Goal: Task Accomplishment & Management: Use online tool/utility

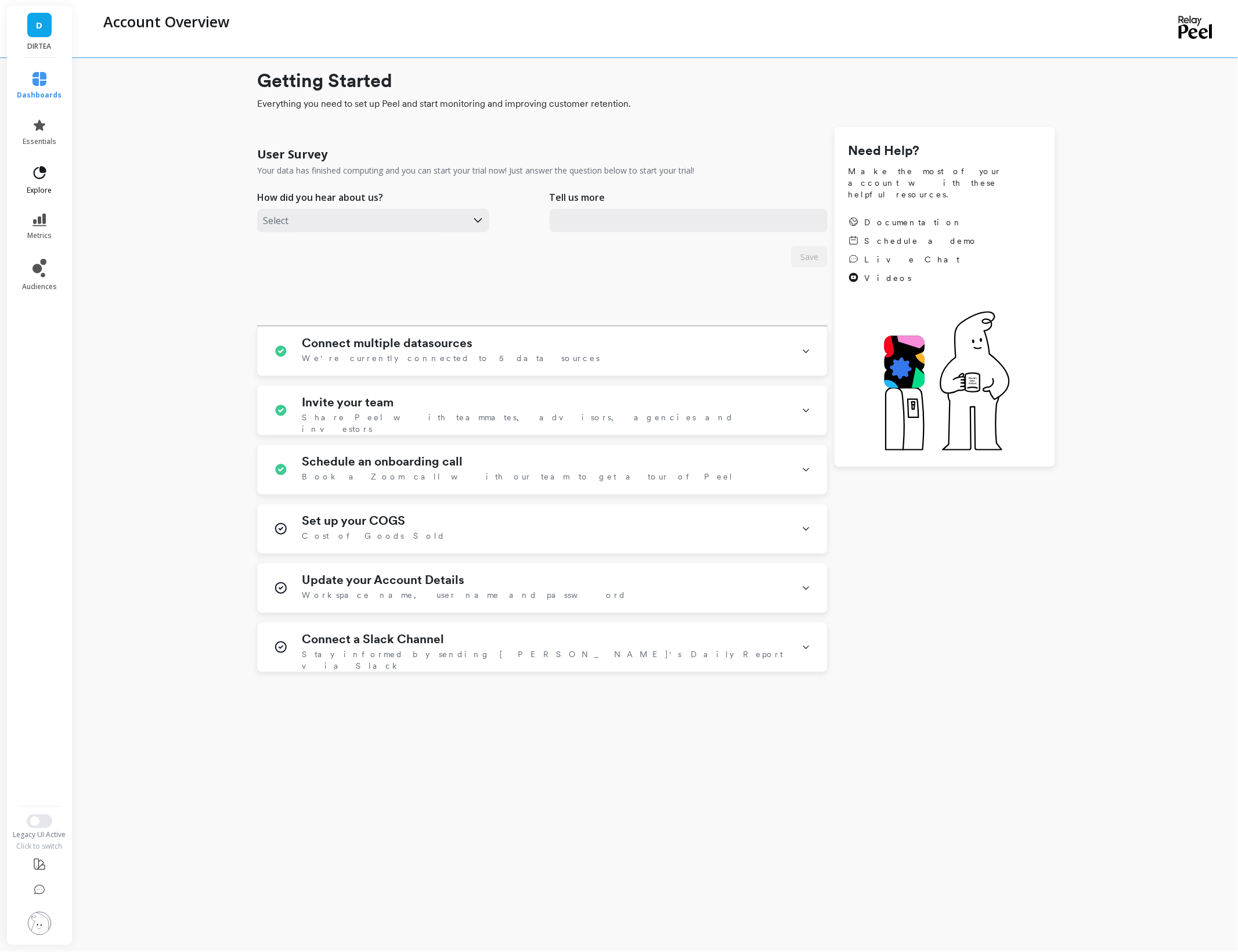
click at [42, 174] on icon at bounding box center [39, 172] width 16 height 16
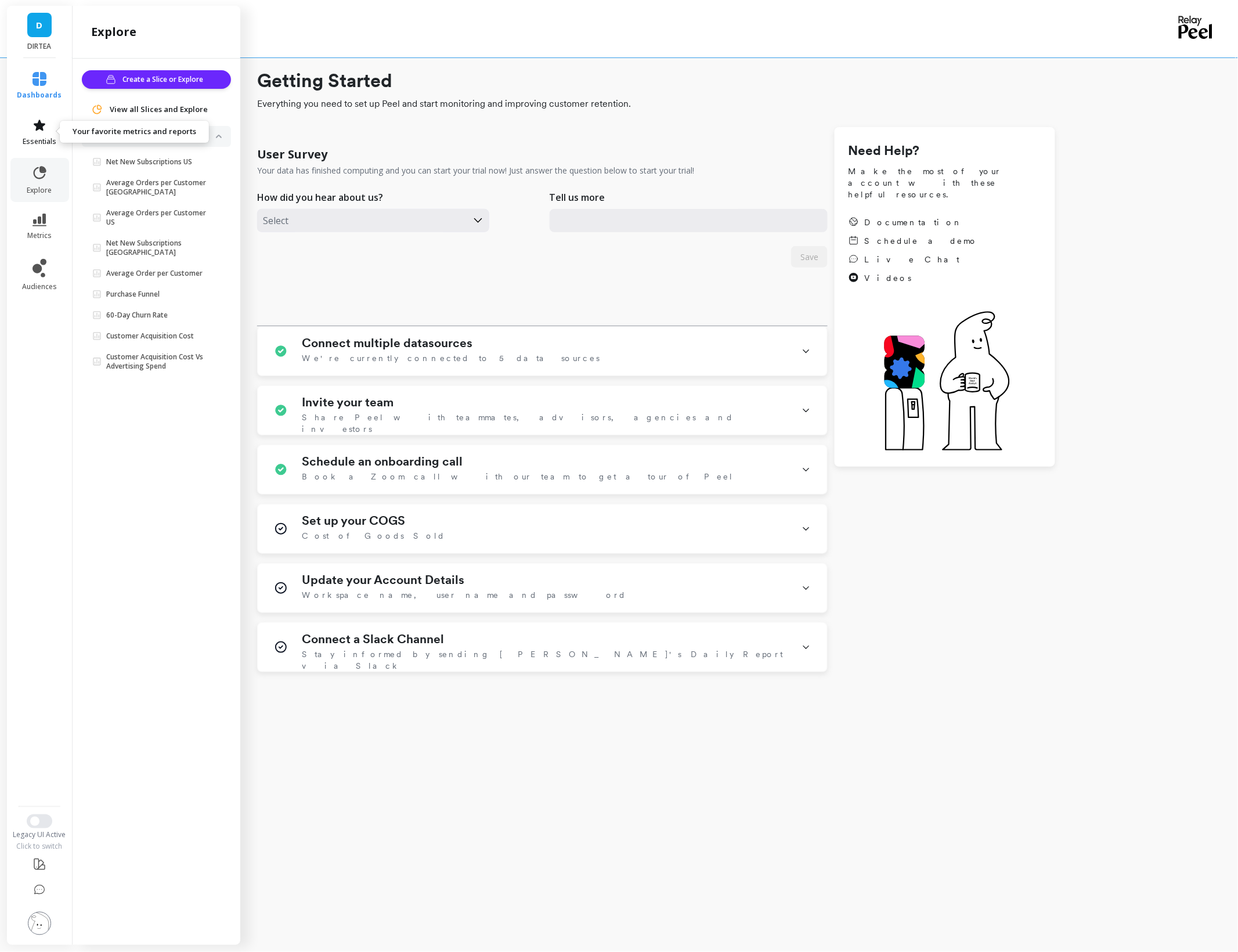
click at [36, 138] on span "essentials" at bounding box center [40, 141] width 33 height 9
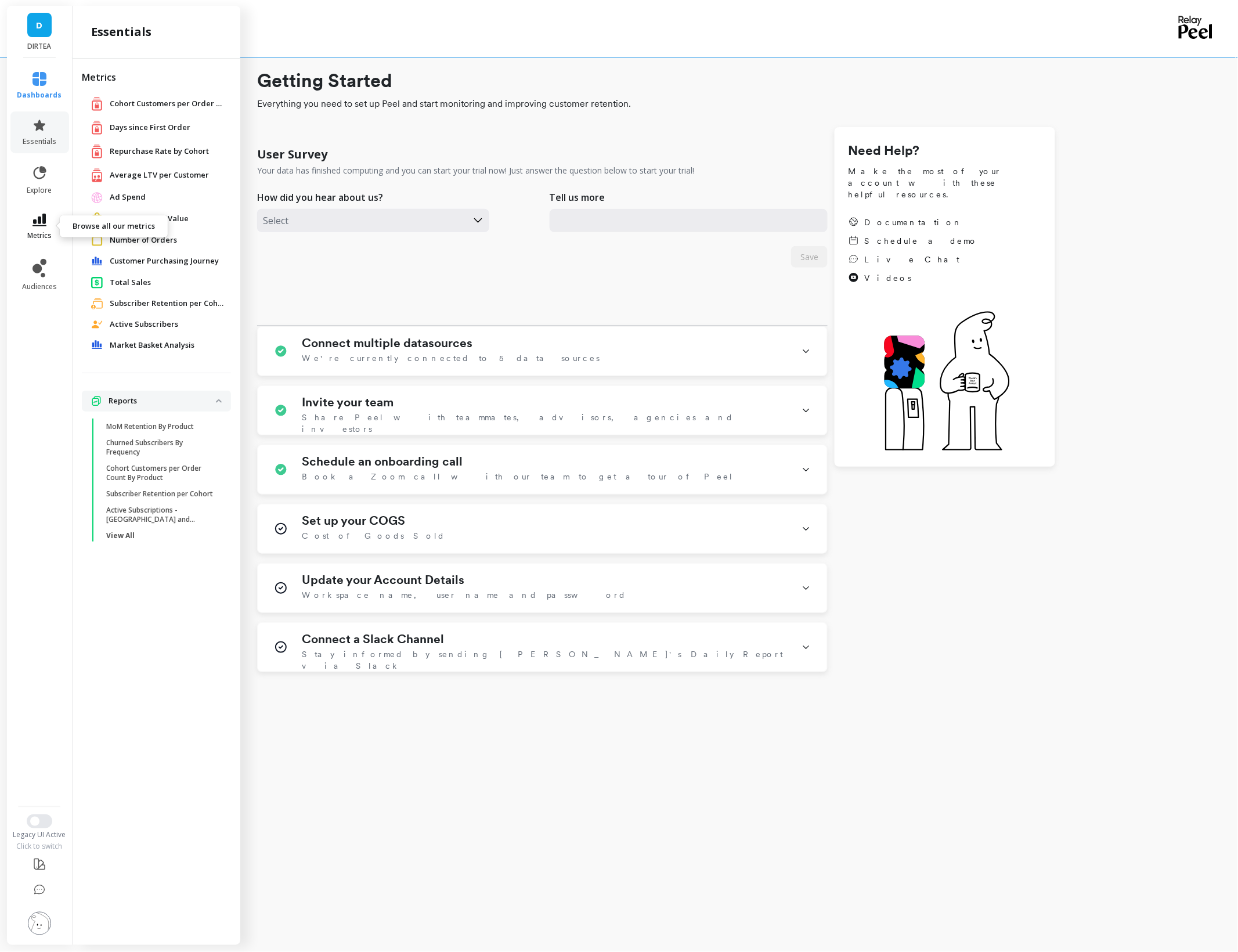
click at [27, 235] on span "metrics" at bounding box center [39, 235] width 24 height 9
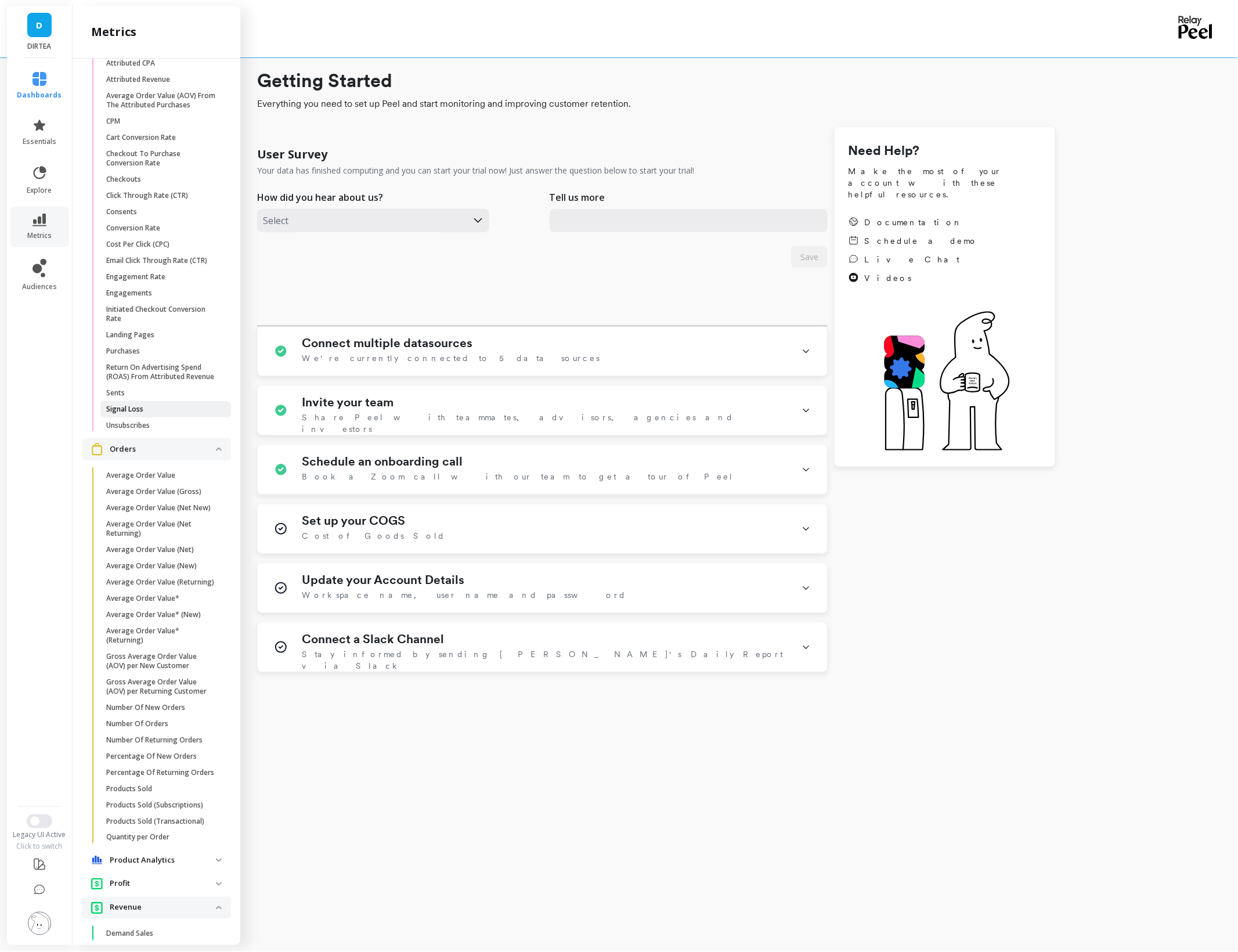
scroll to position [896, 0]
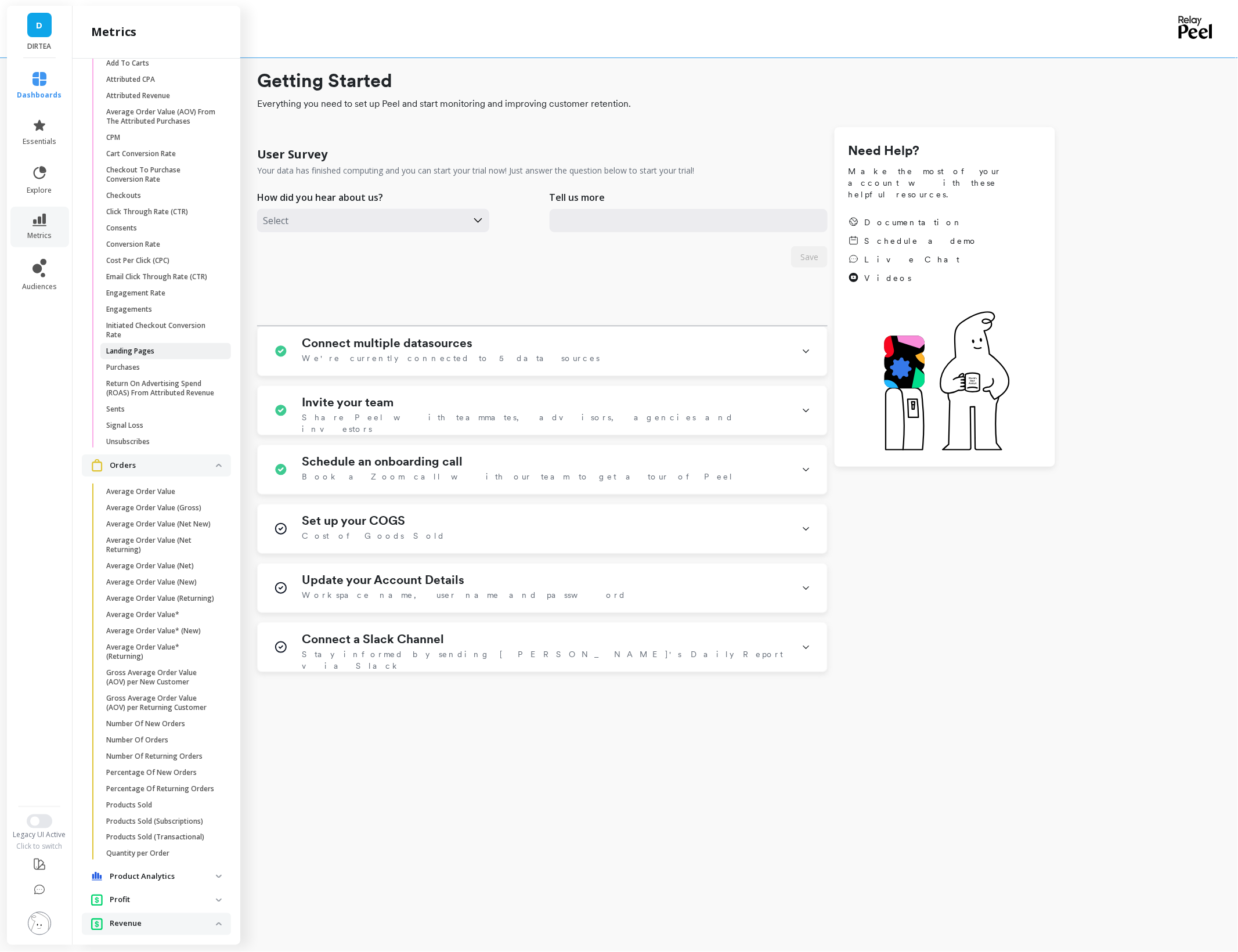
click at [145, 349] on p "Landing Pages" at bounding box center [130, 350] width 48 height 9
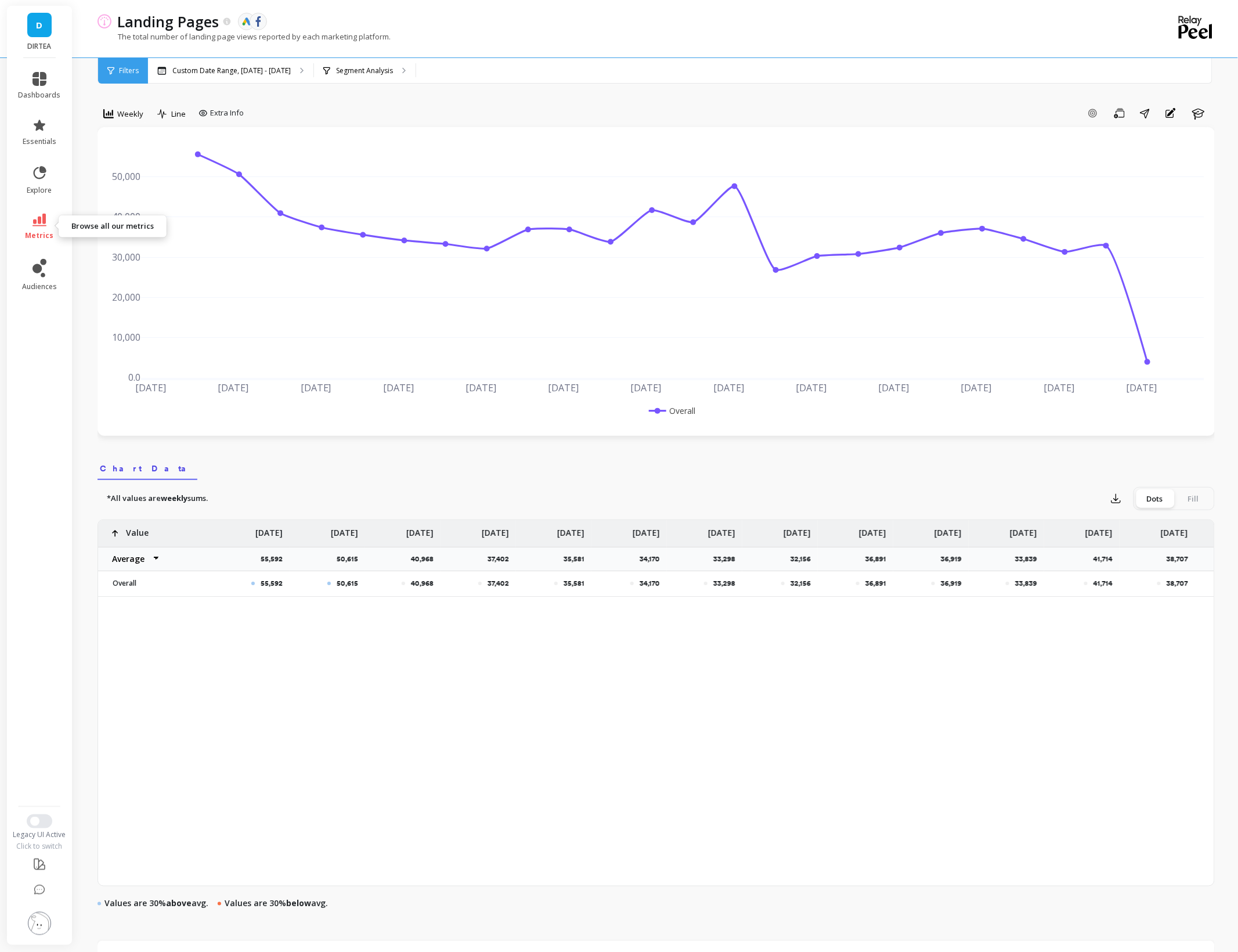
click at [41, 224] on icon at bounding box center [40, 220] width 14 height 13
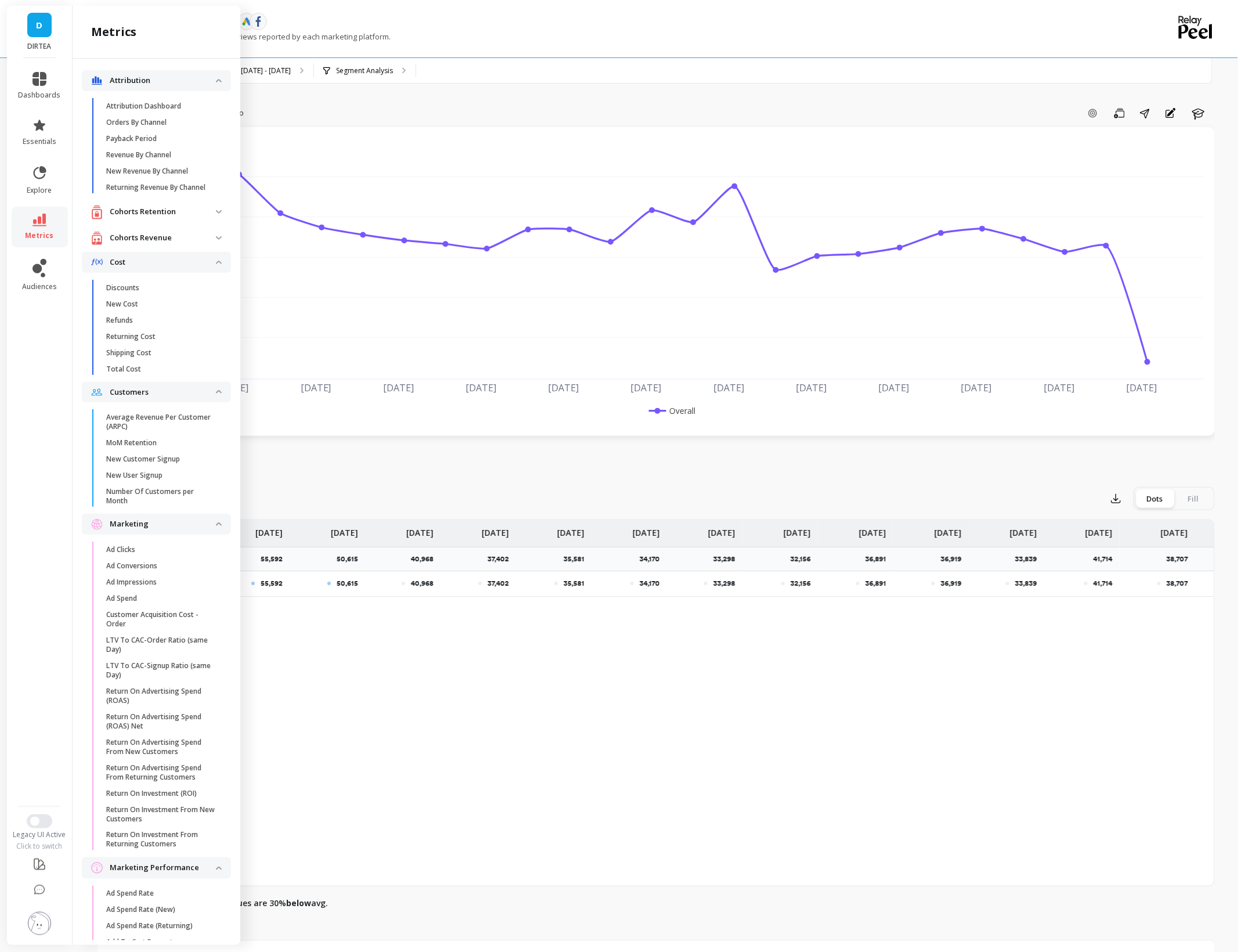
scroll to position [896, 0]
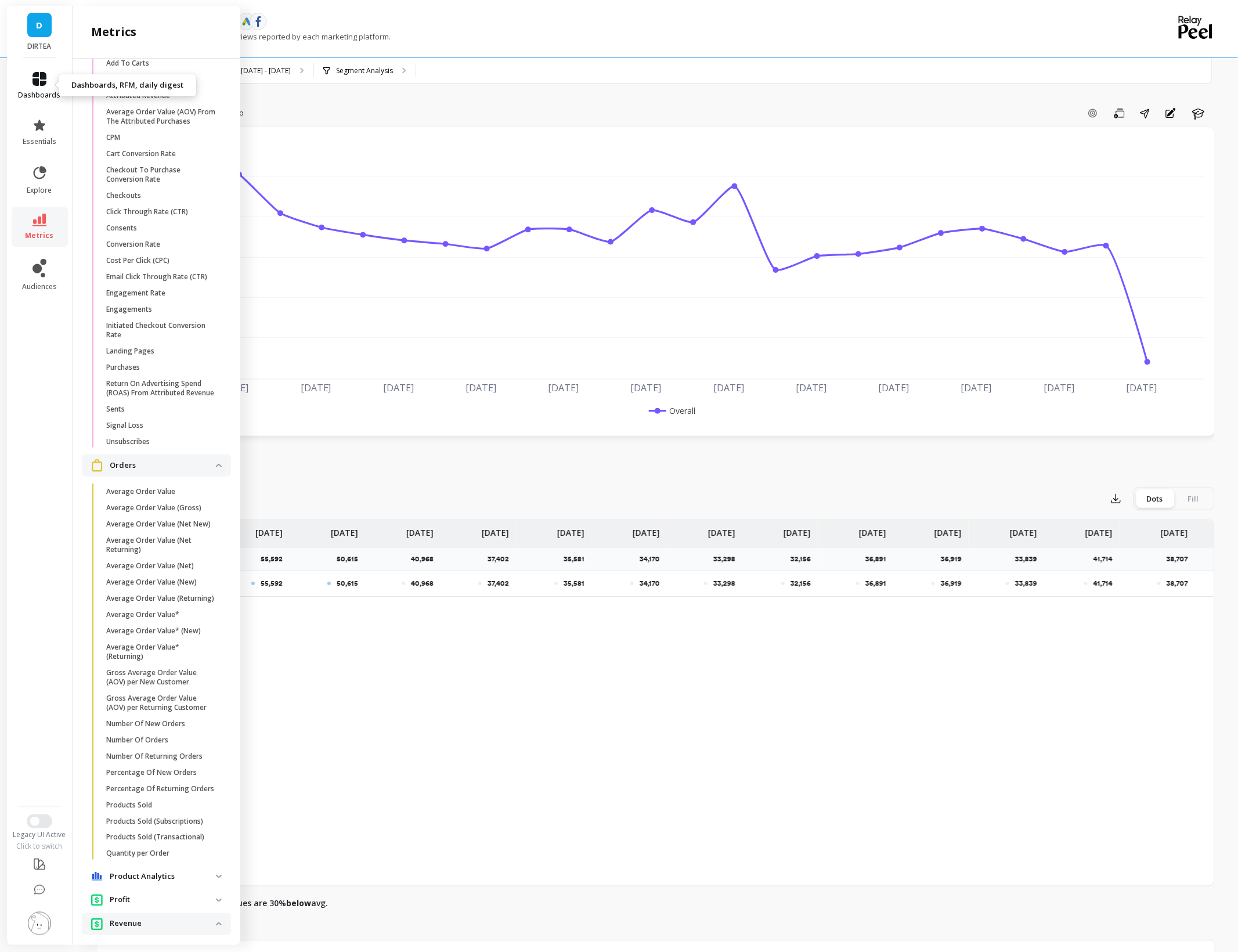
click at [34, 95] on span "dashboards" at bounding box center [40, 95] width 42 height 9
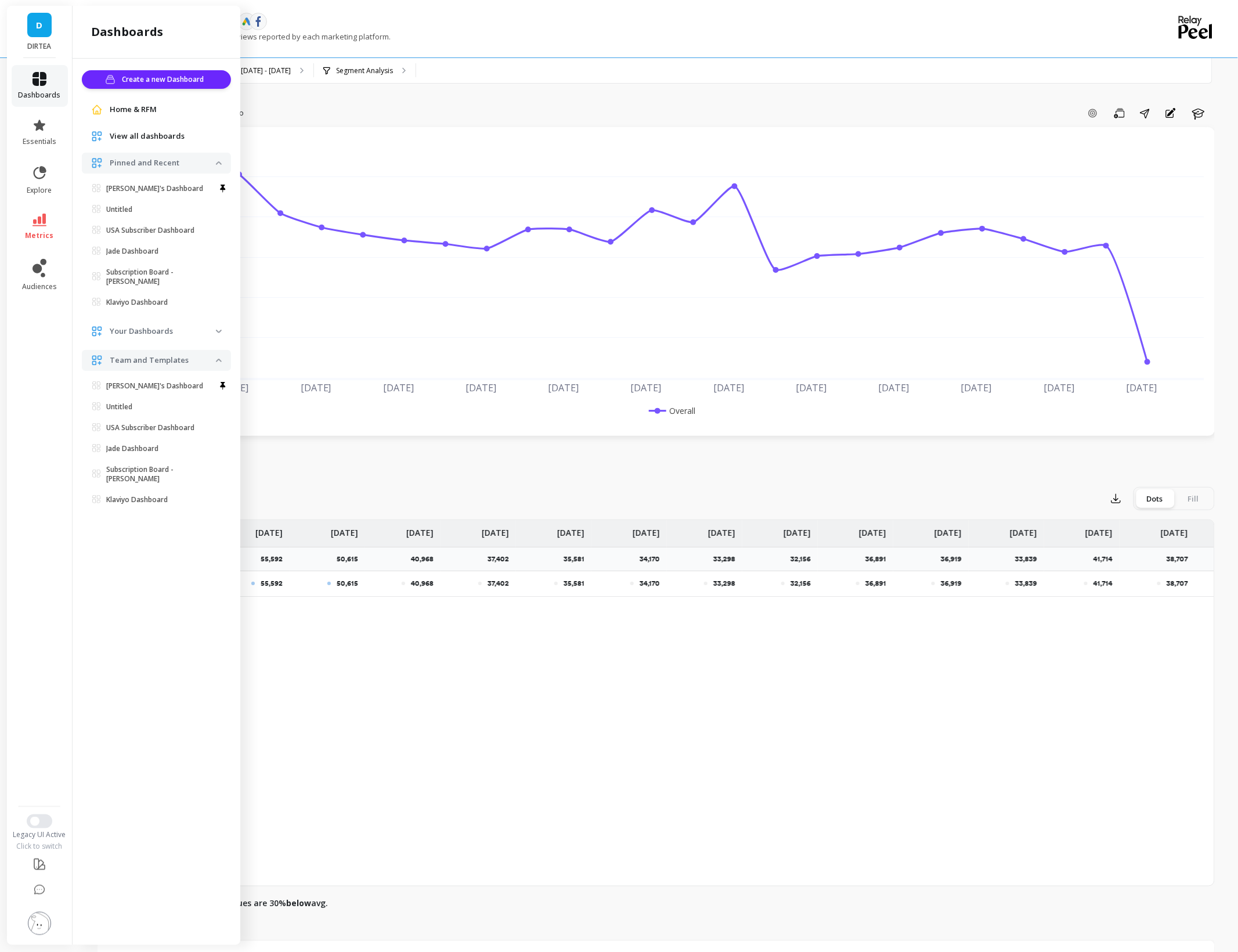
scroll to position [0, 0]
click at [149, 186] on p "[PERSON_NAME]'s Dashboard" at bounding box center [154, 188] width 97 height 9
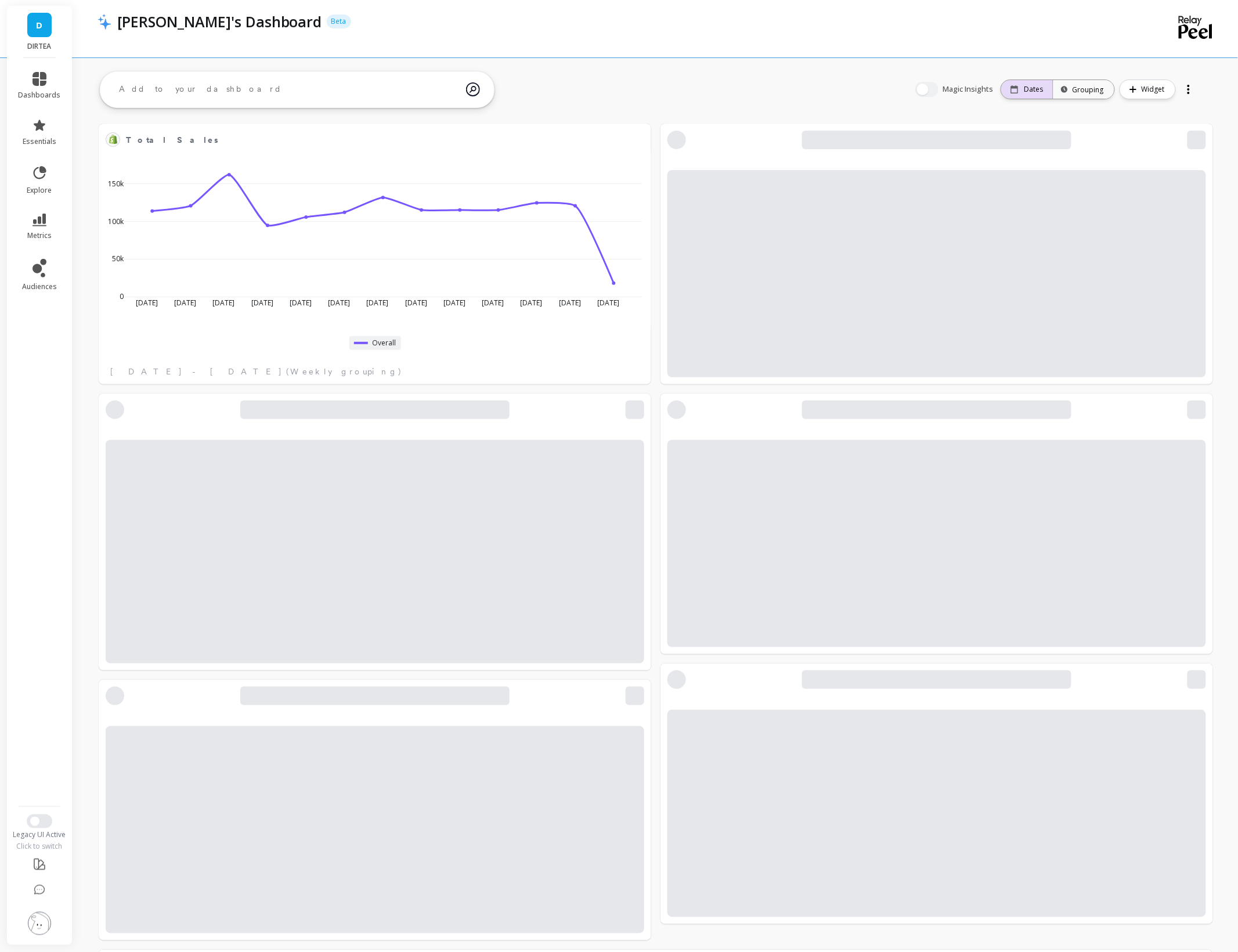
click at [1038, 88] on p "Dates" at bounding box center [1034, 89] width 19 height 9
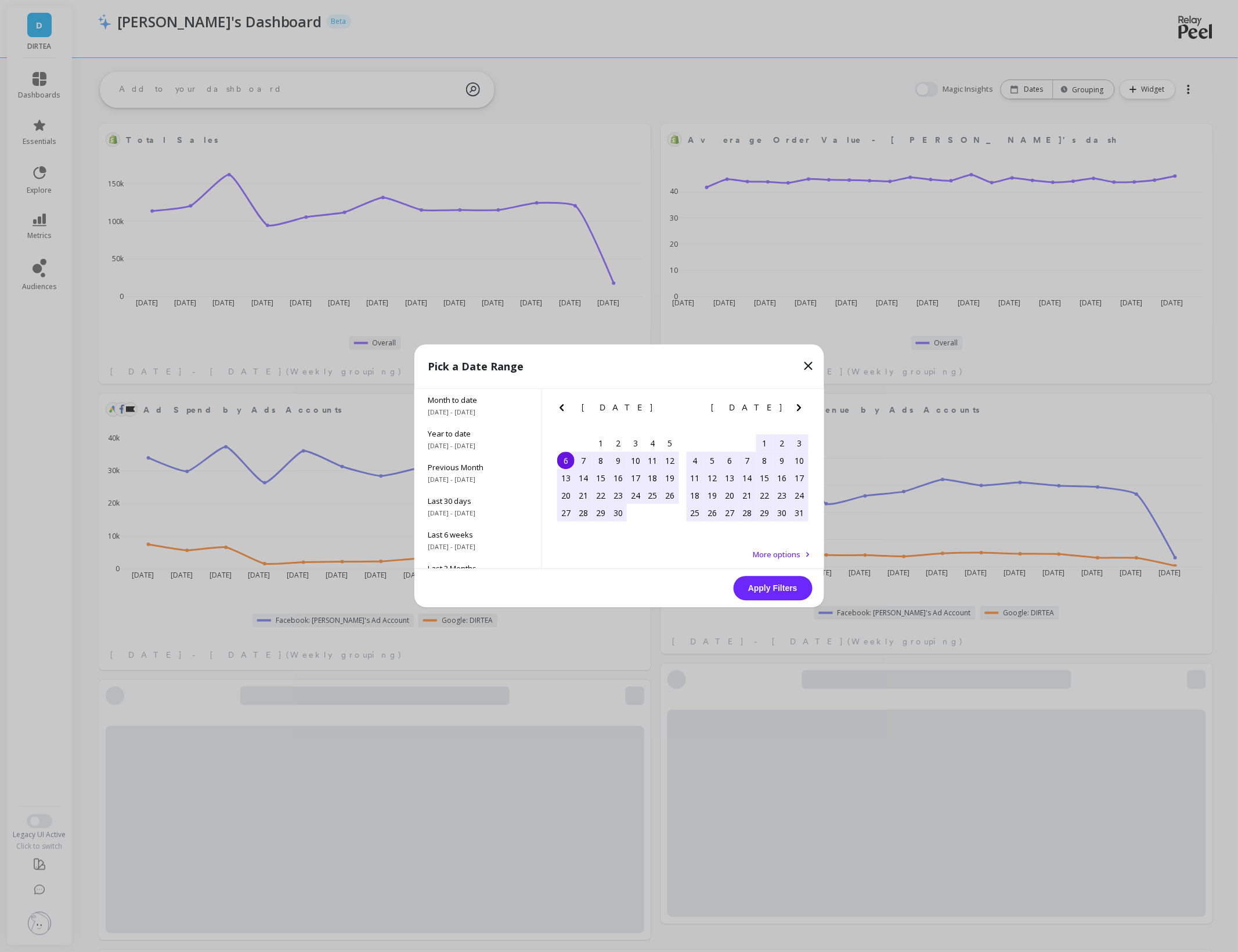
click at [800, 406] on icon "Next Month" at bounding box center [799, 408] width 14 height 14
click at [800, 406] on icon "Next Month" at bounding box center [799, 408] width 4 height 7
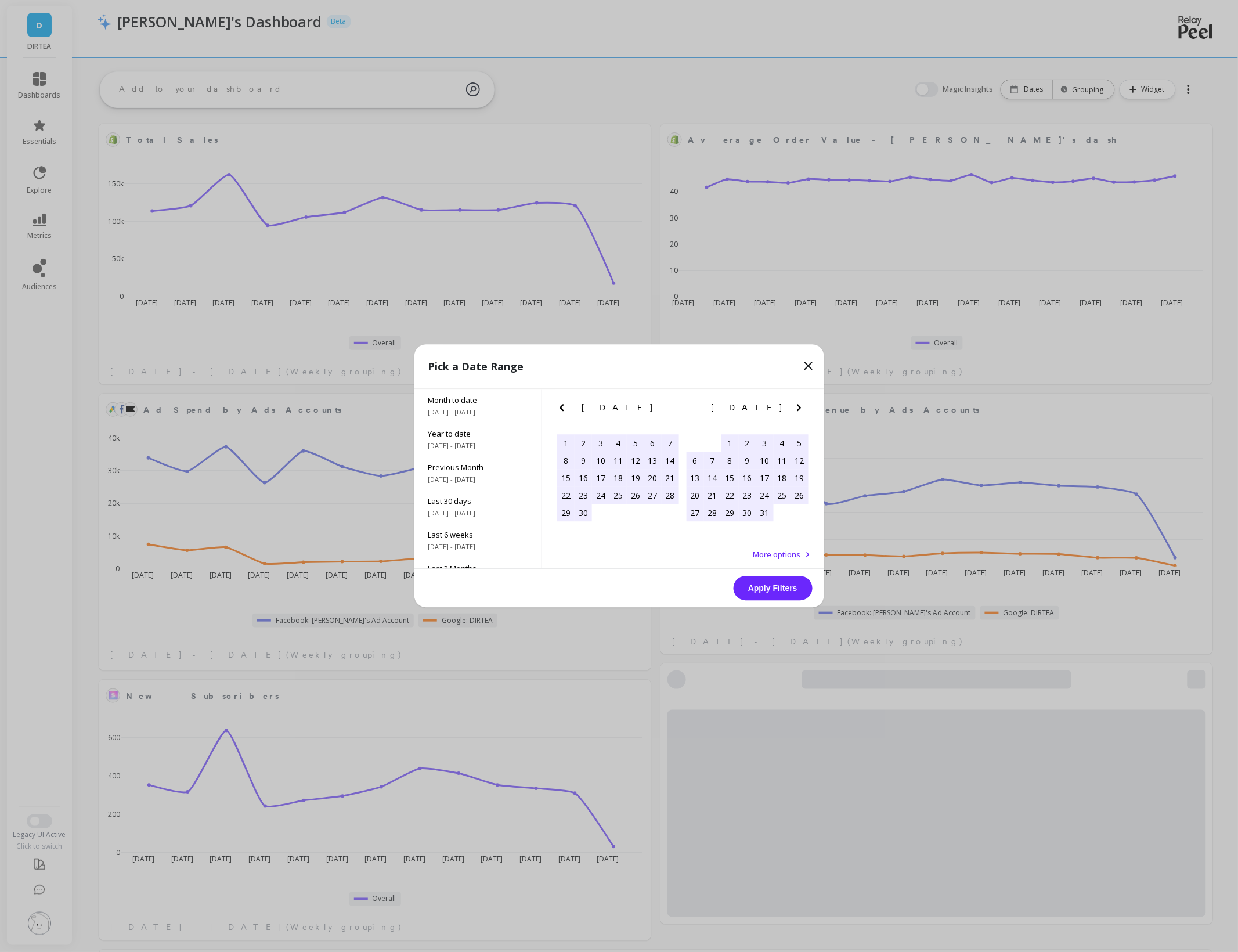
click at [800, 406] on icon "Next Month" at bounding box center [799, 408] width 4 height 7
click at [709, 445] on div "1" at bounding box center [712, 443] width 17 height 17
click at [730, 517] on div "30" at bounding box center [730, 513] width 17 height 17
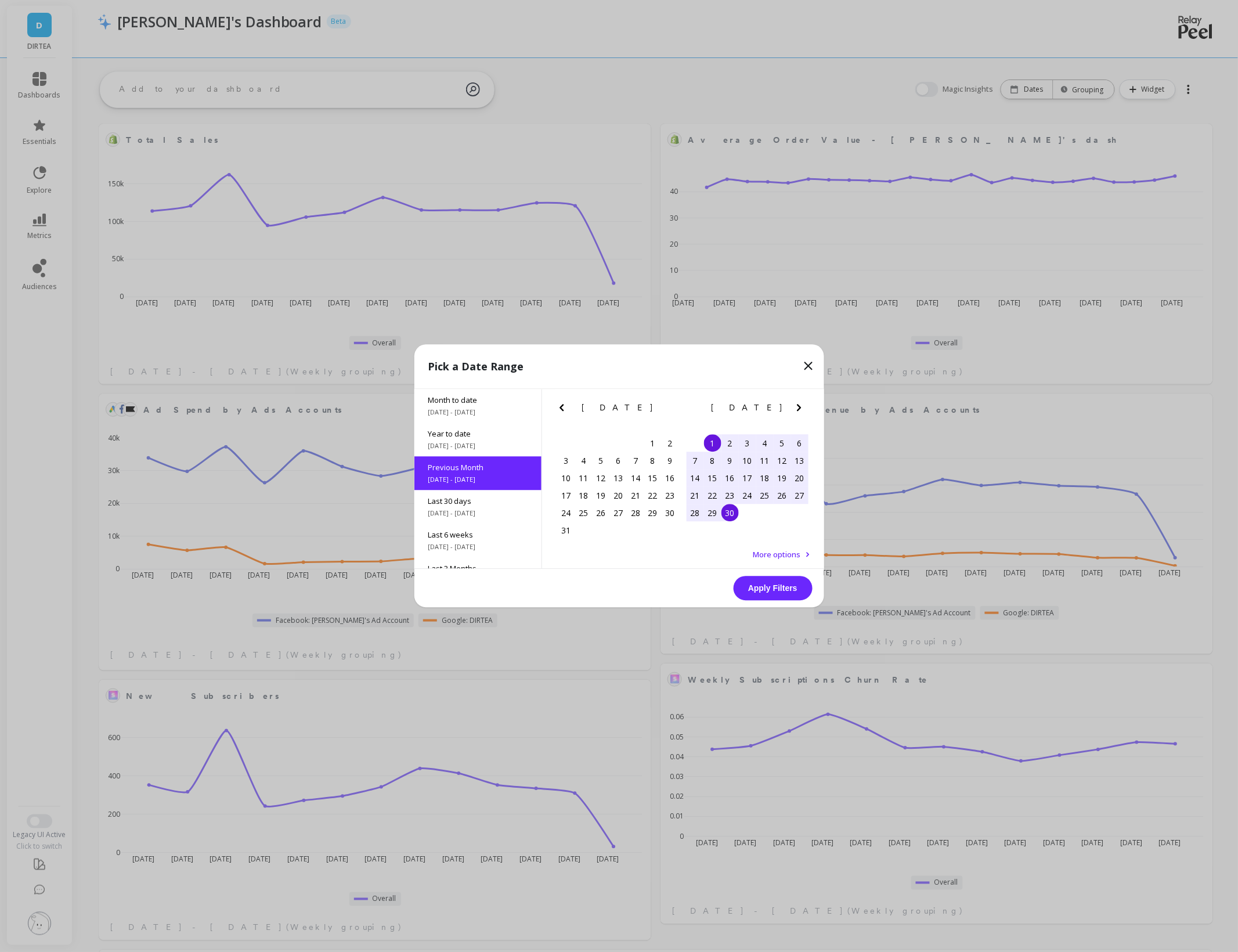
scroll to position [203, 1089]
click at [760, 584] on button "Apply Filters" at bounding box center [773, 588] width 79 height 24
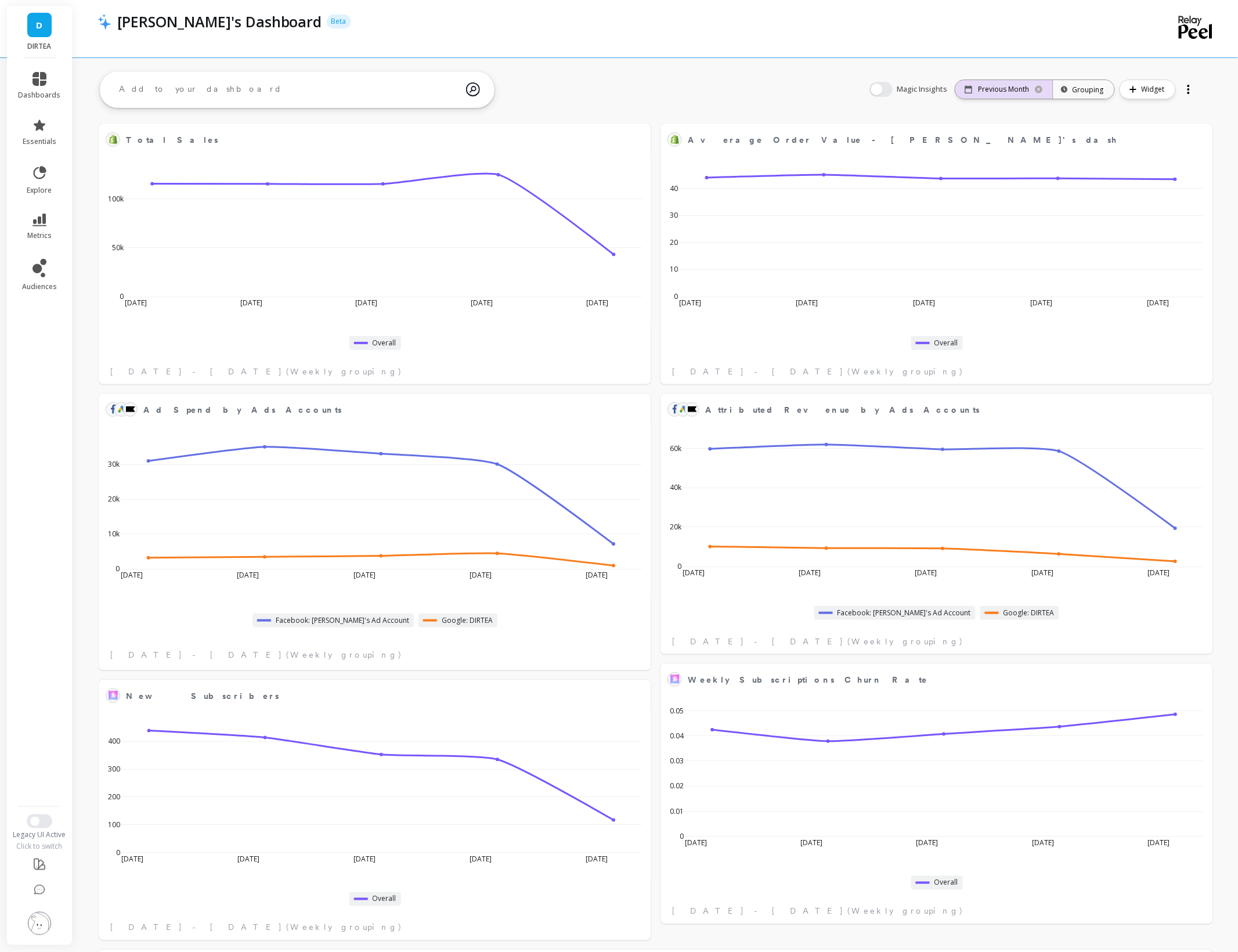
click at [999, 90] on p "Previous Month" at bounding box center [1004, 89] width 51 height 9
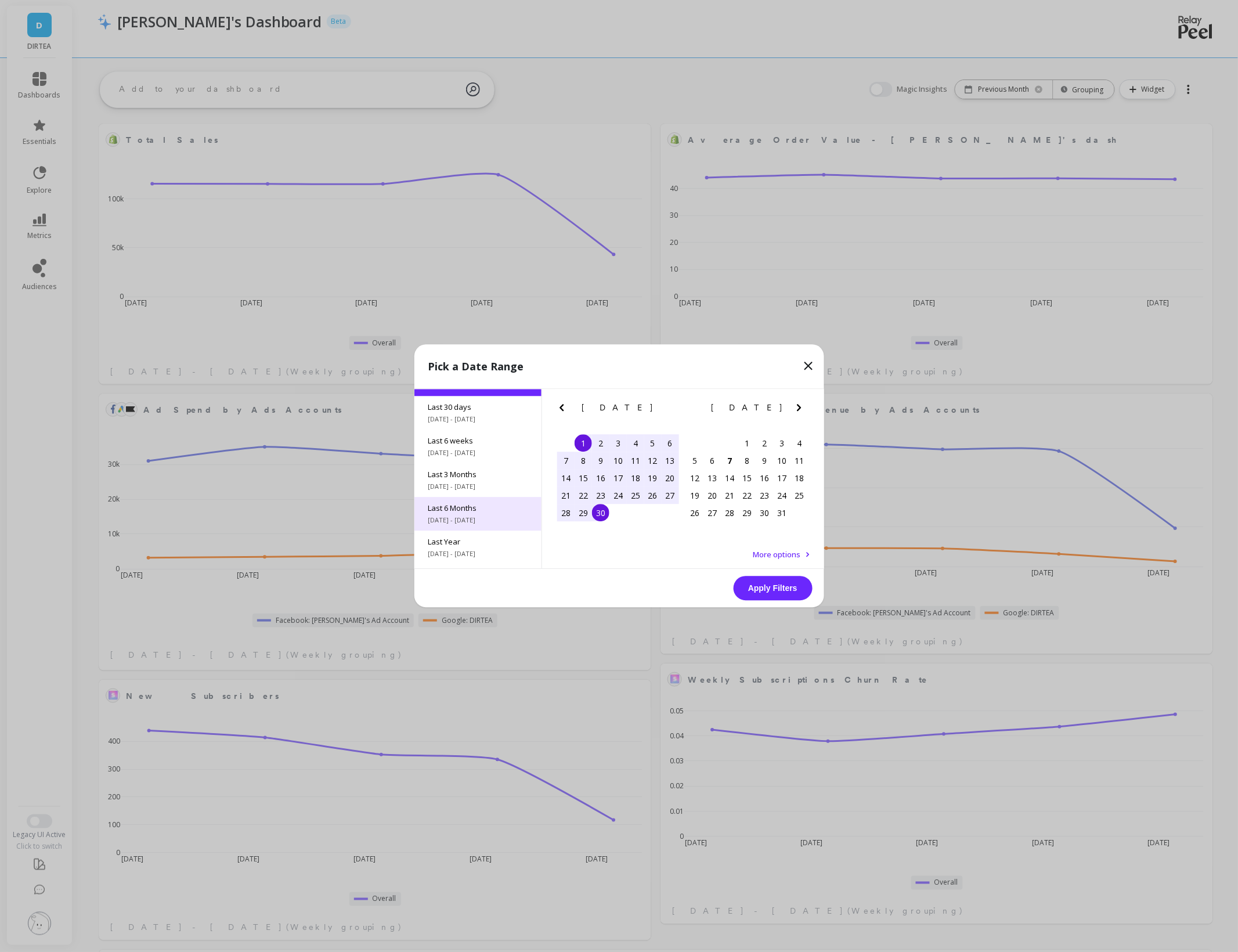
click at [473, 507] on span "Last 6 Months" at bounding box center [478, 508] width 99 height 10
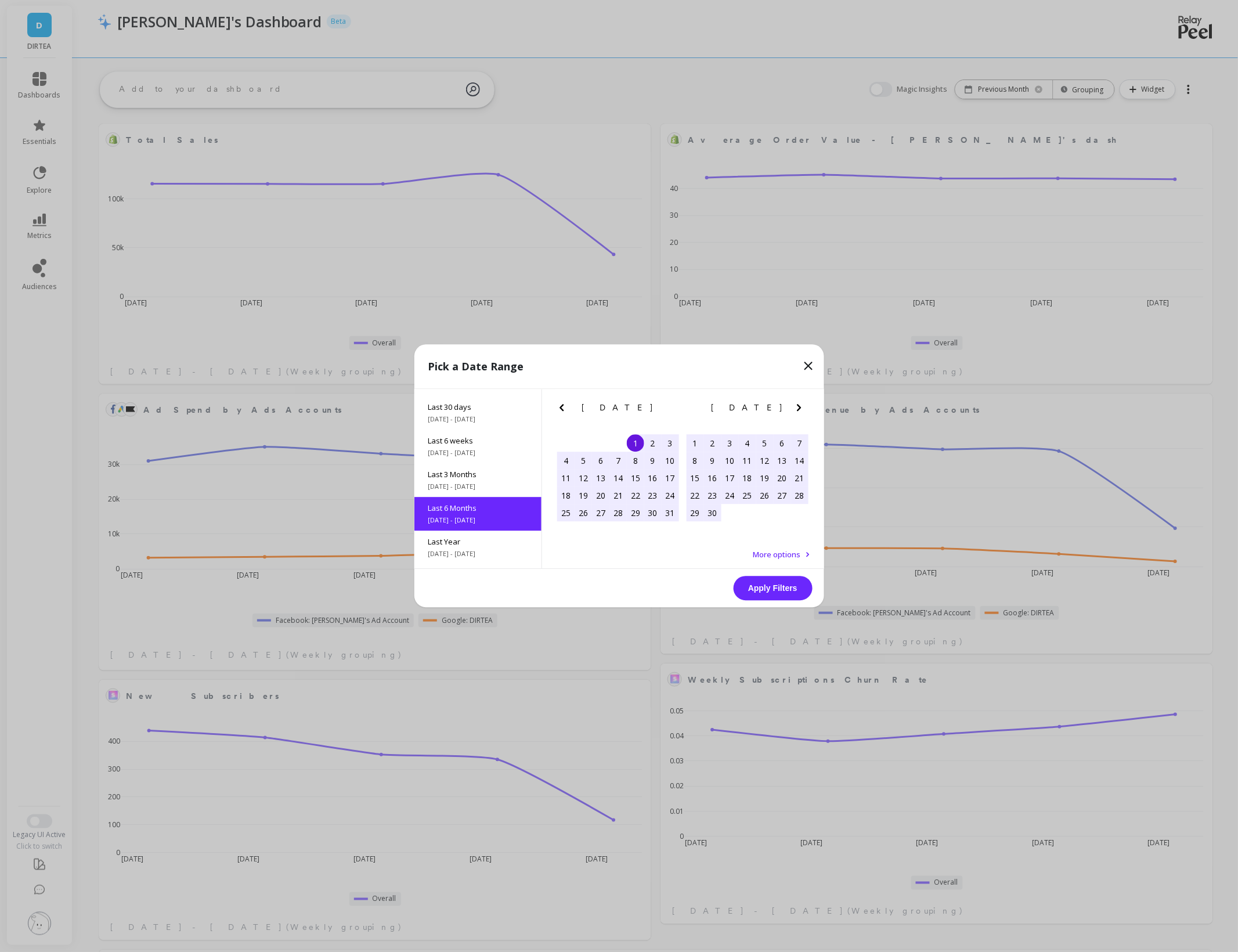
scroll to position [129, 0]
click at [758, 588] on button "Apply Filters" at bounding box center [773, 588] width 79 height 24
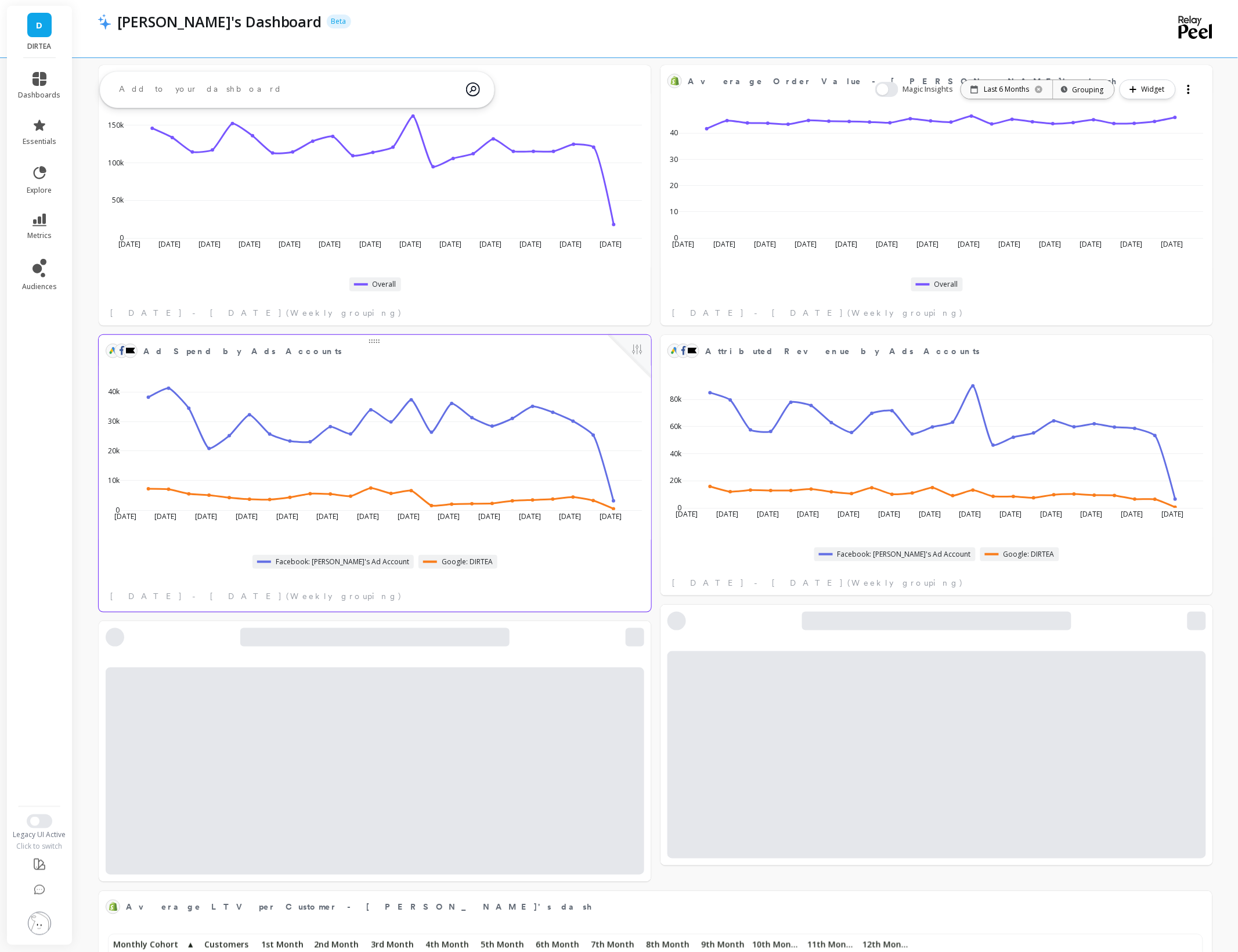
scroll to position [61, 0]
